Goal: Check status

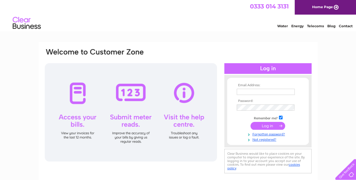
type input "kaffirdog@yahoo.com"
click at [264, 125] on input "submit" at bounding box center [267, 126] width 35 height 8
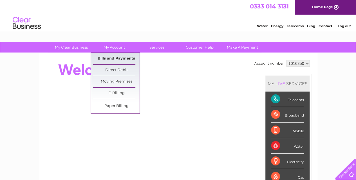
click at [110, 57] on link "Bills and Payments" at bounding box center [116, 58] width 46 height 11
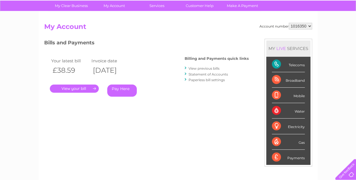
scroll to position [75, 0]
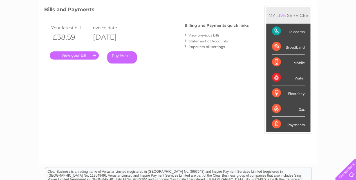
click at [78, 55] on link "." at bounding box center [74, 55] width 49 height 8
